Goal: Task Accomplishment & Management: Manage account settings

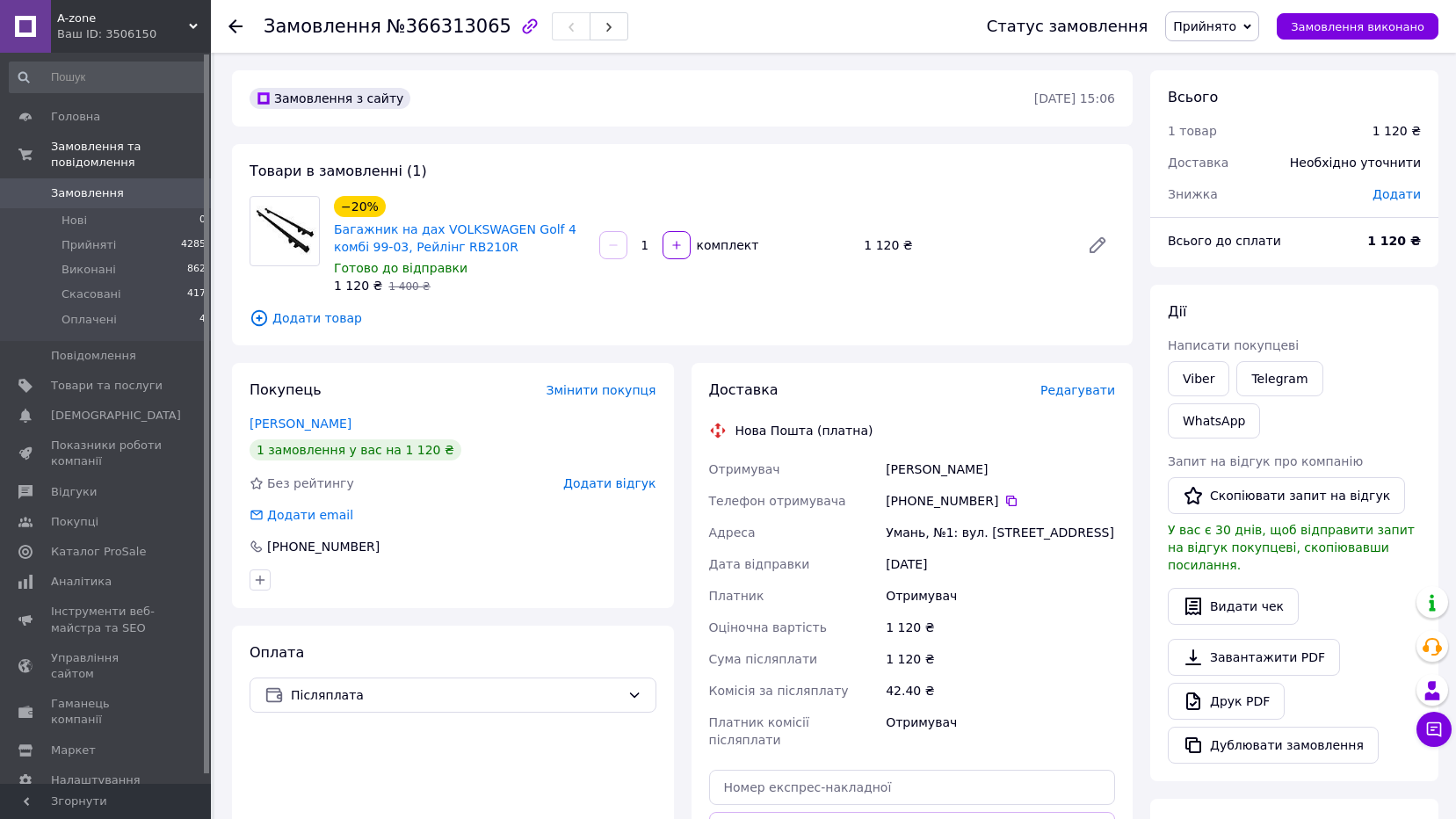
drag, startPoint x: 1004, startPoint y: 469, endPoint x: 880, endPoint y: 473, distance: 124.1
click at [880, 473] on div "Отримувач Шмалюх Олександр Телефон отримувача +380 63 899 92 85   Адреса Умань,…" at bounding box center [913, 604] width 414 height 303
drag, startPoint x: 990, startPoint y: 503, endPoint x: 905, endPoint y: 501, distance: 85.0
click at [905, 501] on div "[PHONE_NUMBER]" at bounding box center [1000, 501] width 229 height 17
copy div "0 63 899 92 85"
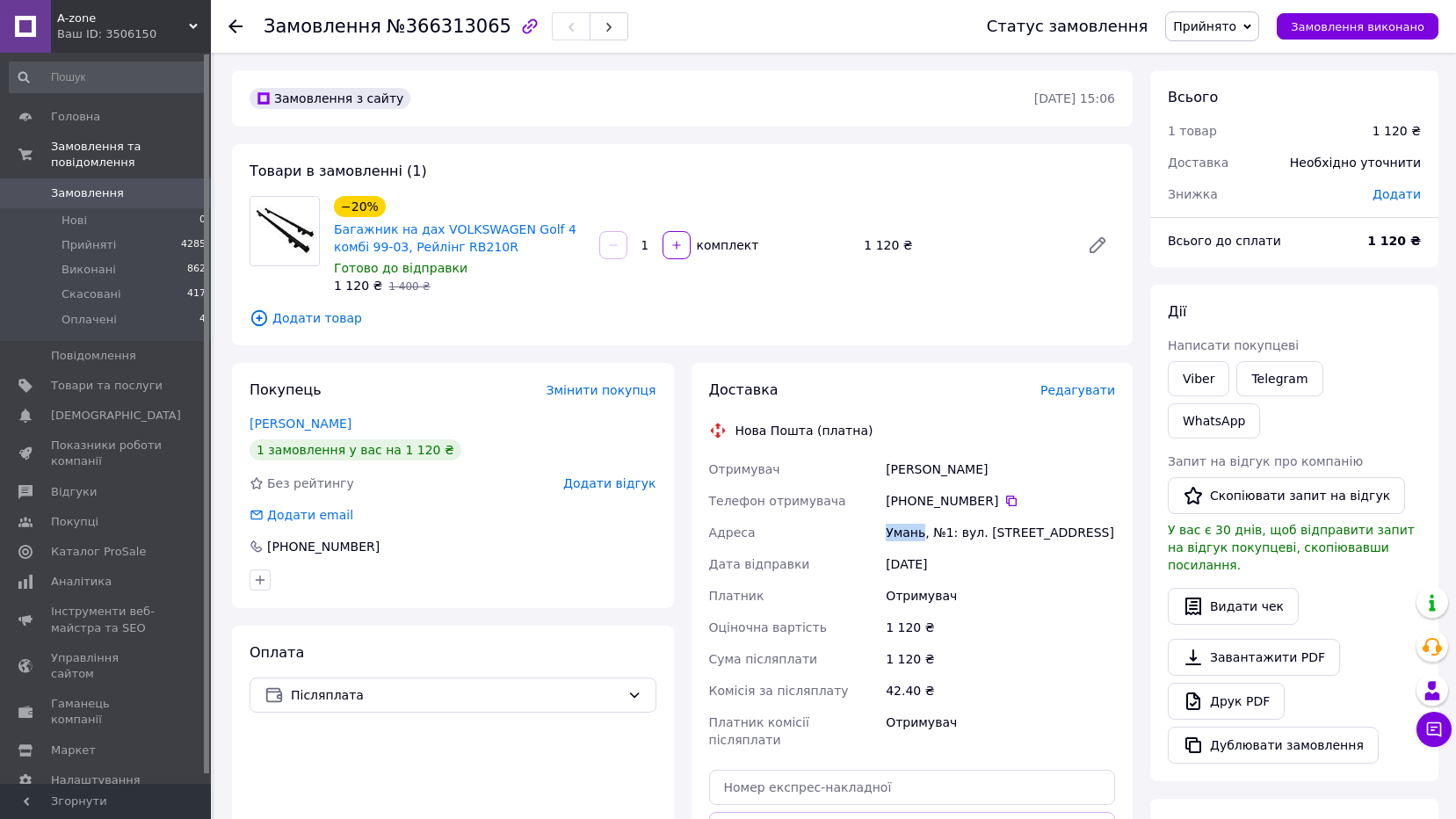
drag, startPoint x: 881, startPoint y: 531, endPoint x: 919, endPoint y: 534, distance: 38.1
click at [919, 534] on div "Отримувач Шмалюх Олександр Телефон отримувача +380 63 899 92 85   Адреса Умань,…" at bounding box center [913, 604] width 414 height 303
copy div "Адреса Умань"
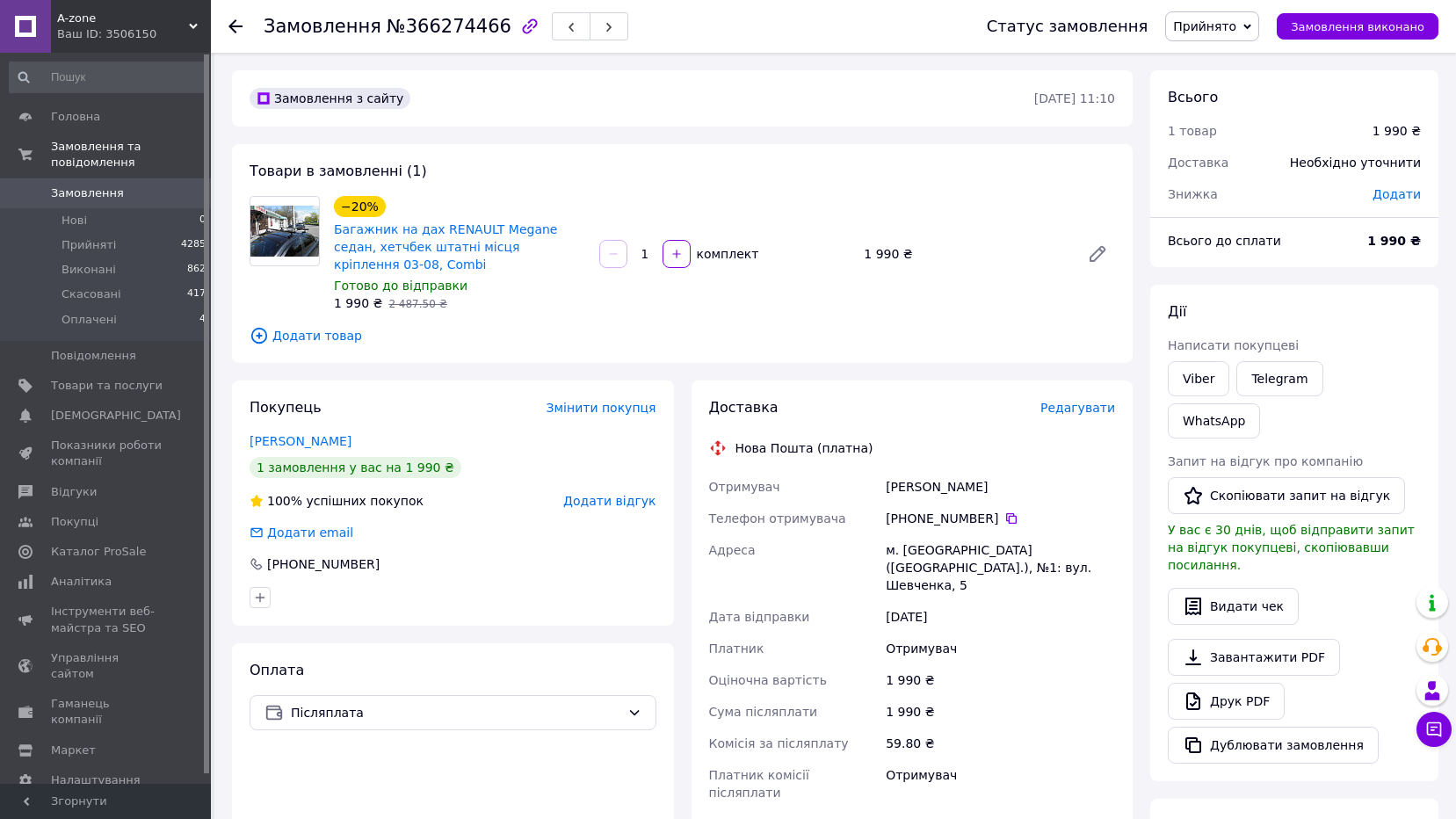
drag, startPoint x: 989, startPoint y: 513, endPoint x: 906, endPoint y: 516, distance: 83.1
click at [906, 516] on div "[PHONE_NUMBER]" at bounding box center [1000, 518] width 229 height 17
copy div "0 98 253 26 41"
drag, startPoint x: 884, startPoint y: 550, endPoint x: 990, endPoint y: 566, distance: 107.2
click at [990, 566] on div "м. Сокиряни (Чернівецька обл.), №1: вул. Шевченка, 5" at bounding box center [1000, 568] width 237 height 67
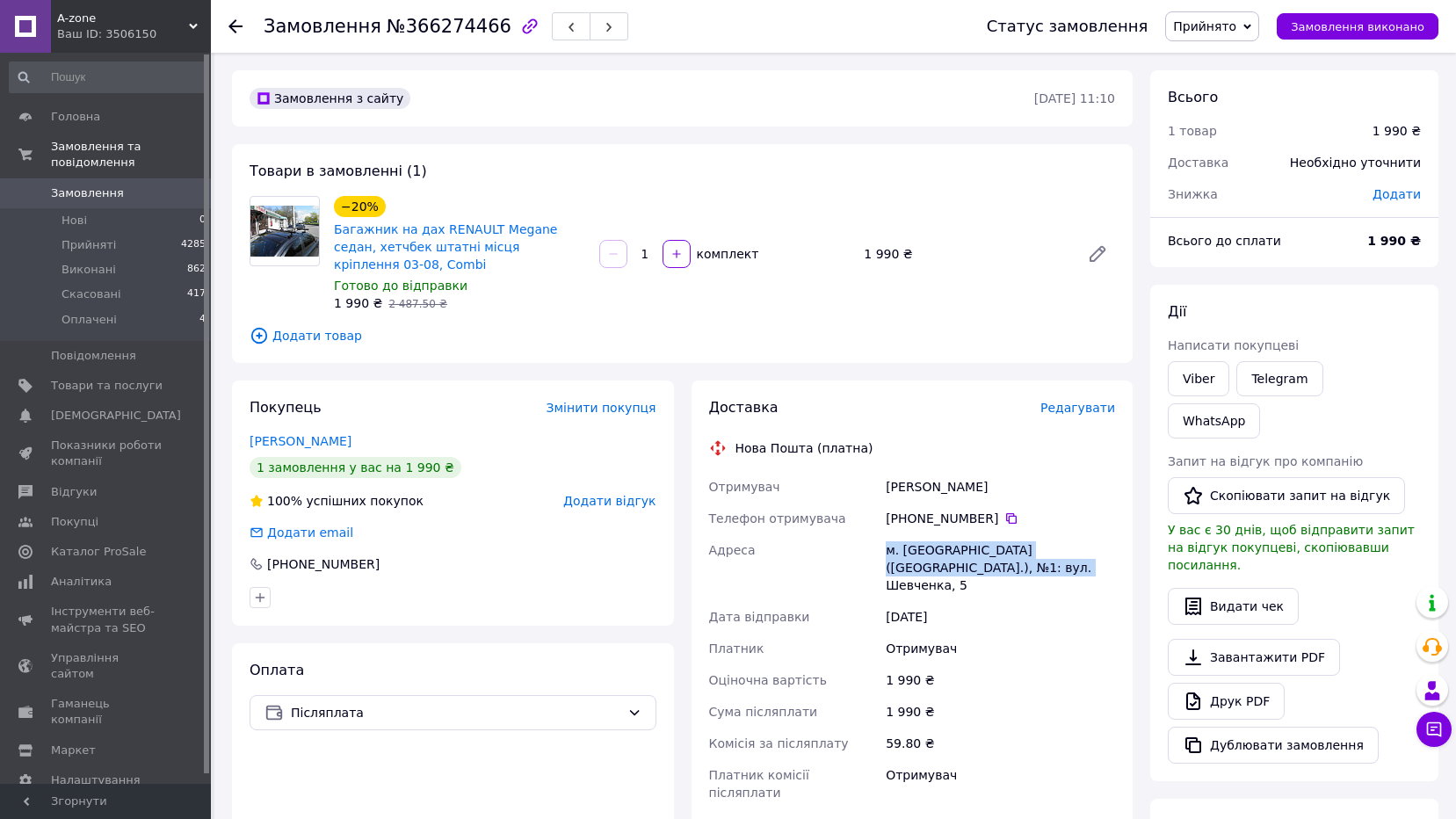
copy div "м. Сокиряни (Чернівецька обл.), №1: вул. Шевченка, 5"
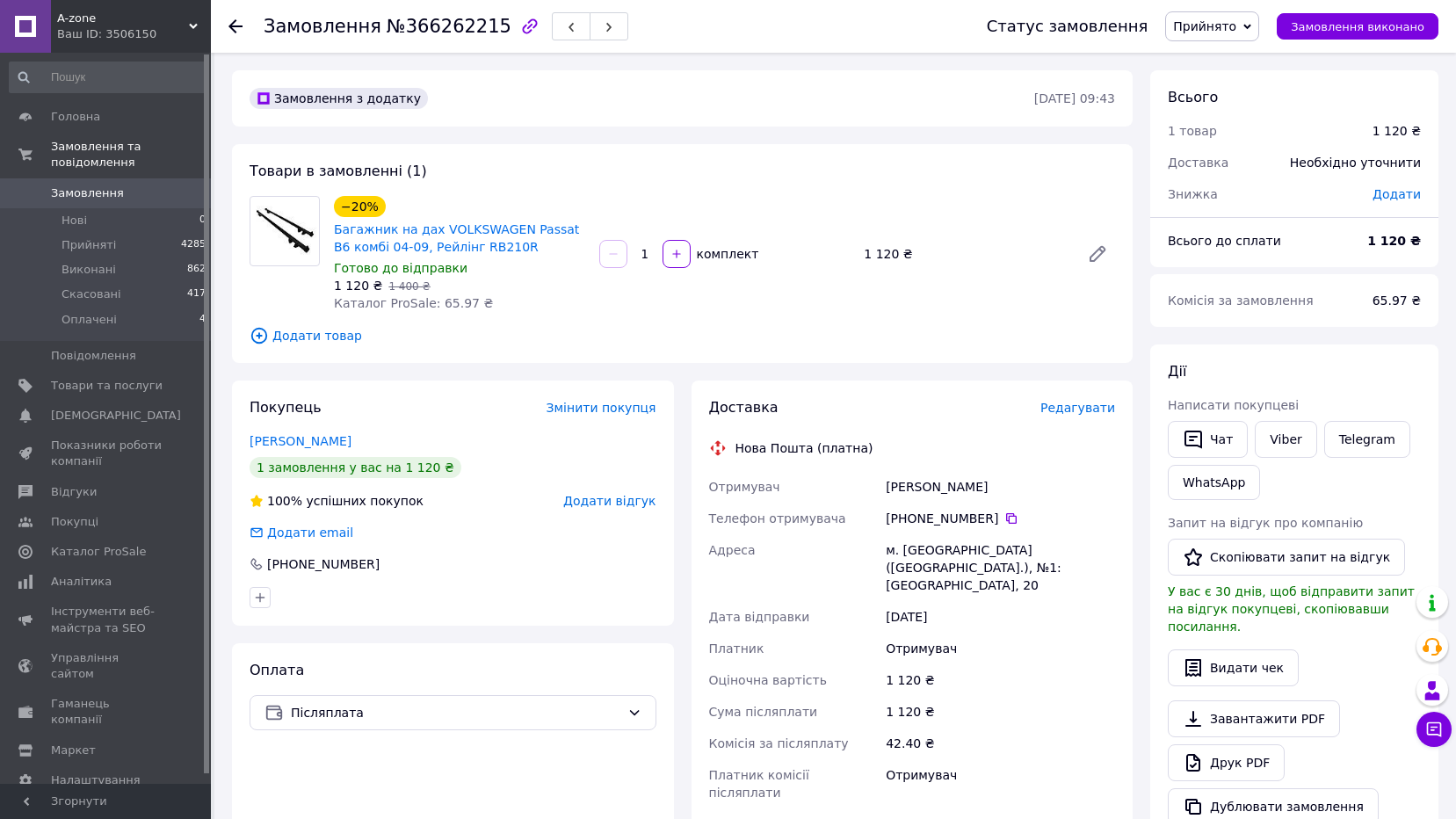
drag, startPoint x: 1012, startPoint y: 492, endPoint x: 890, endPoint y: 492, distance: 122.0
click at [890, 492] on div "Шаповал Володимир" at bounding box center [1000, 487] width 237 height 32
copy div "Шаповал Володимир"
drag, startPoint x: 990, startPoint y: 516, endPoint x: 911, endPoint y: 520, distance: 79.1
click at [911, 520] on div "[PHONE_NUMBER]" at bounding box center [1000, 518] width 229 height 17
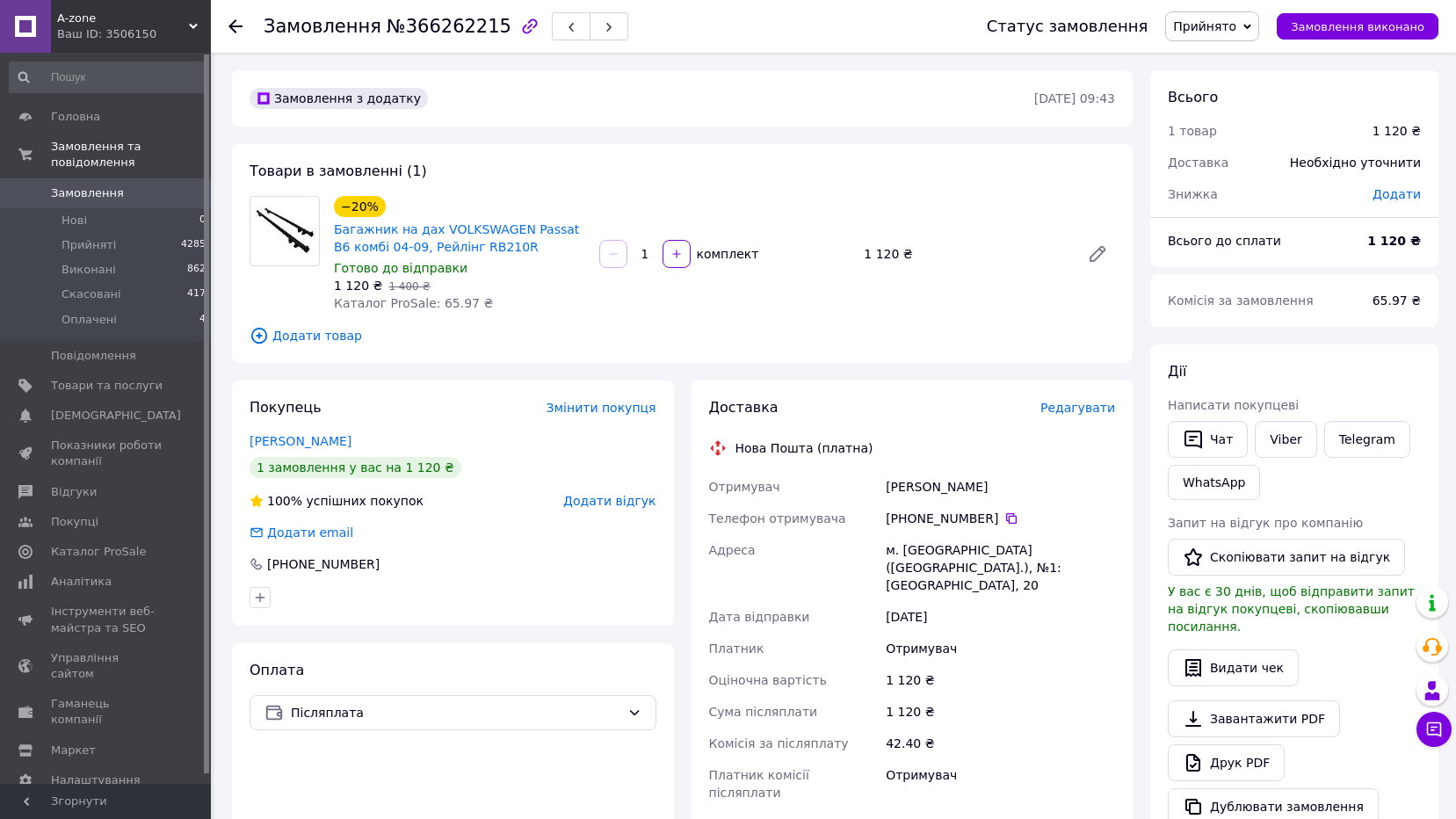
copy div "0 99 418 80 66"
drag, startPoint x: 881, startPoint y: 550, endPoint x: 983, endPoint y: 568, distance: 103.6
click at [983, 568] on div "Отримувач Шаповал Володимир Телефон отримувача +380 99 418 80 66   Адреса м. Ле…" at bounding box center [913, 640] width 414 height 337
copy div "Адреса м. Лебедин (Сумська обл.), №1: площа Соборна, 20"
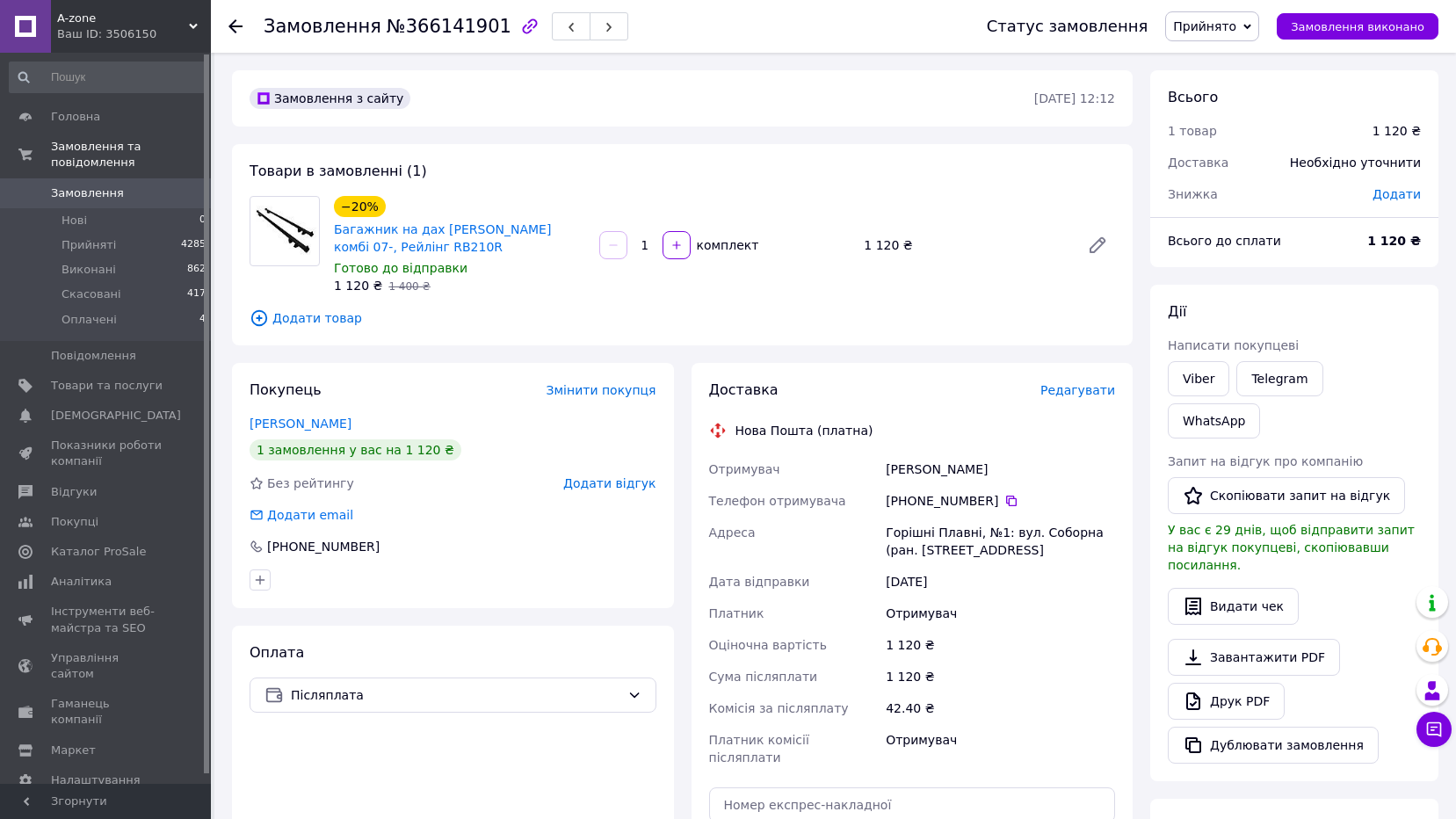
drag, startPoint x: 1019, startPoint y: 464, endPoint x: 873, endPoint y: 471, distance: 146.2
click at [873, 471] on div "Отримувач Янишевский Вячеслав Телефон отримувача +380 67 531 06 65   Адреса Гор…" at bounding box center [913, 613] width 414 height 320
copy div "Отримувач Янишевский Вячеслав"
drag, startPoint x: 989, startPoint y: 501, endPoint x: 907, endPoint y: 506, distance: 82.2
click at [907, 506] on div "[PHONE_NUMBER]" at bounding box center [1000, 501] width 229 height 17
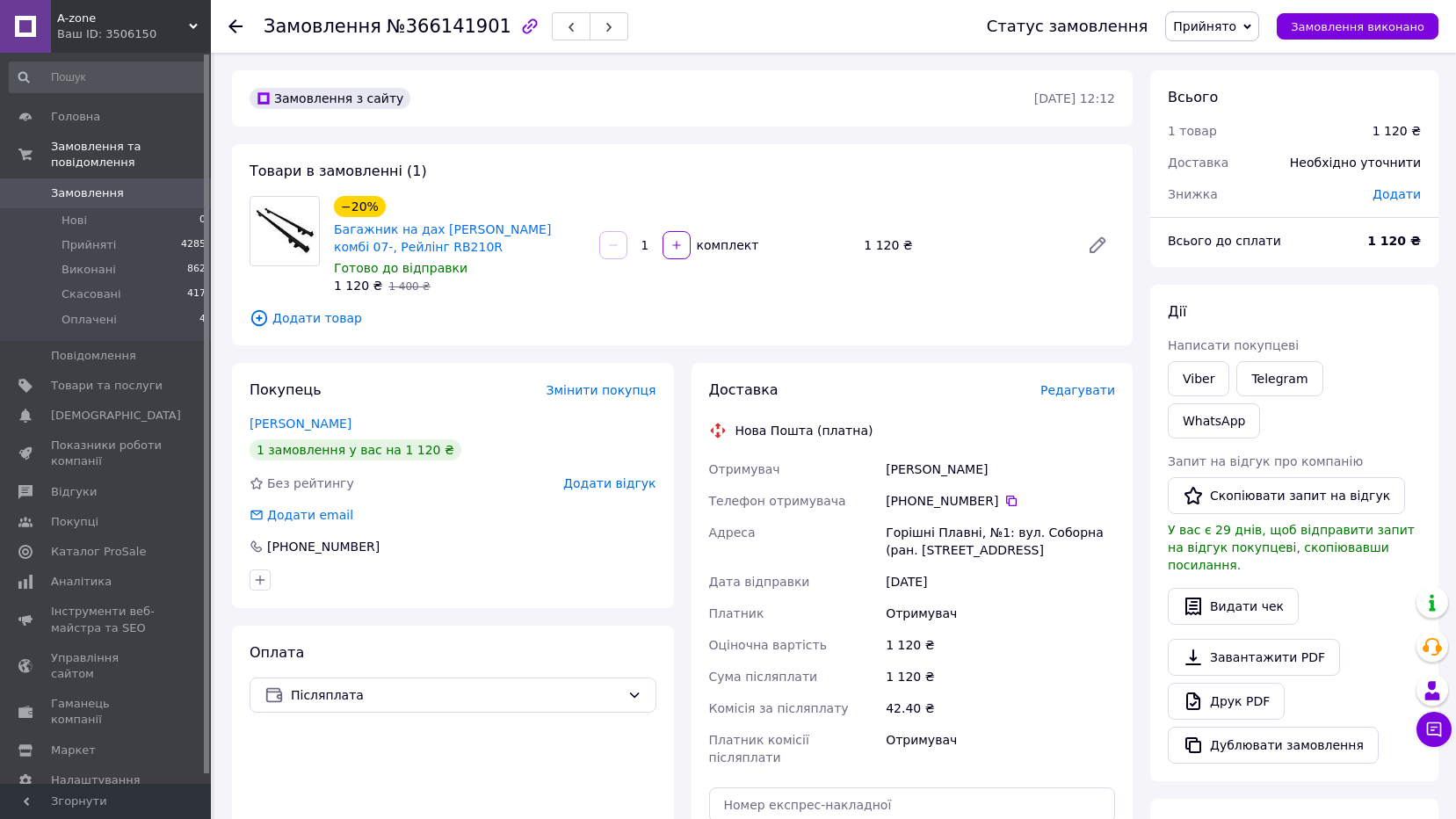
copy div "0 67 531 06 65"
drag, startPoint x: 884, startPoint y: 535, endPoint x: 996, endPoint y: 555, distance: 113.8
click at [996, 555] on div "Горішні Плавні, №1: вул. Соборна (ран. Радянська), 31" at bounding box center [1000, 540] width 237 height 49
copy div "Горішні Плавні, №1: вул. Соборна (ран. Радянська), 31"
